Goal: Information Seeking & Learning: Learn about a topic

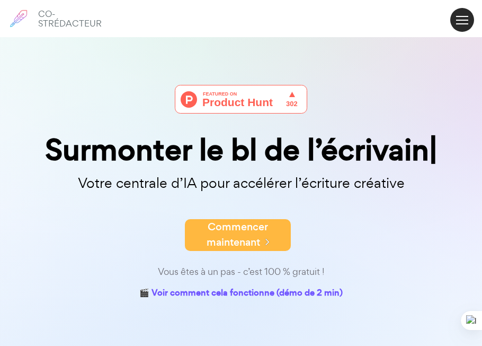
click at [239, 241] on font "Commencer maintenant" at bounding box center [238, 234] width 62 height 30
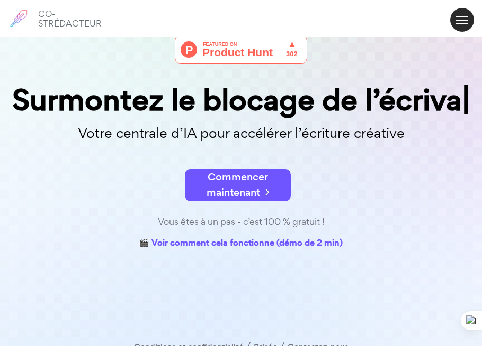
scroll to position [61, 0]
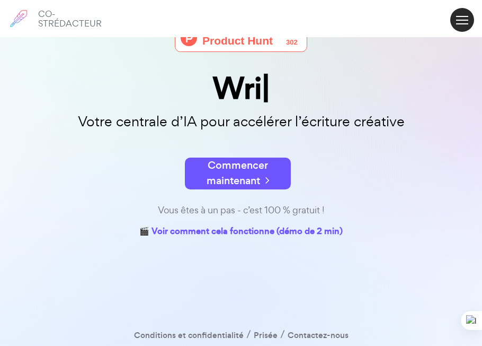
click at [231, 232] on link "🎬 Voir comment cela fonctionne (démo de 2 min)" at bounding box center [241, 232] width 204 height 16
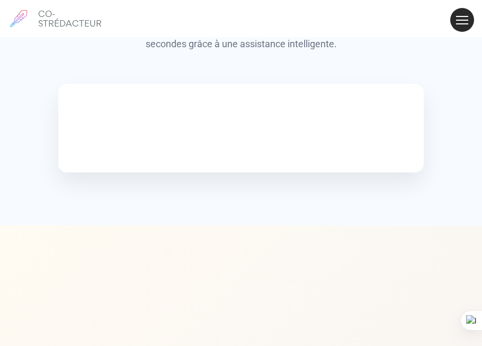
scroll to position [148, 0]
